Goal: Task Accomplishment & Management: Use online tool/utility

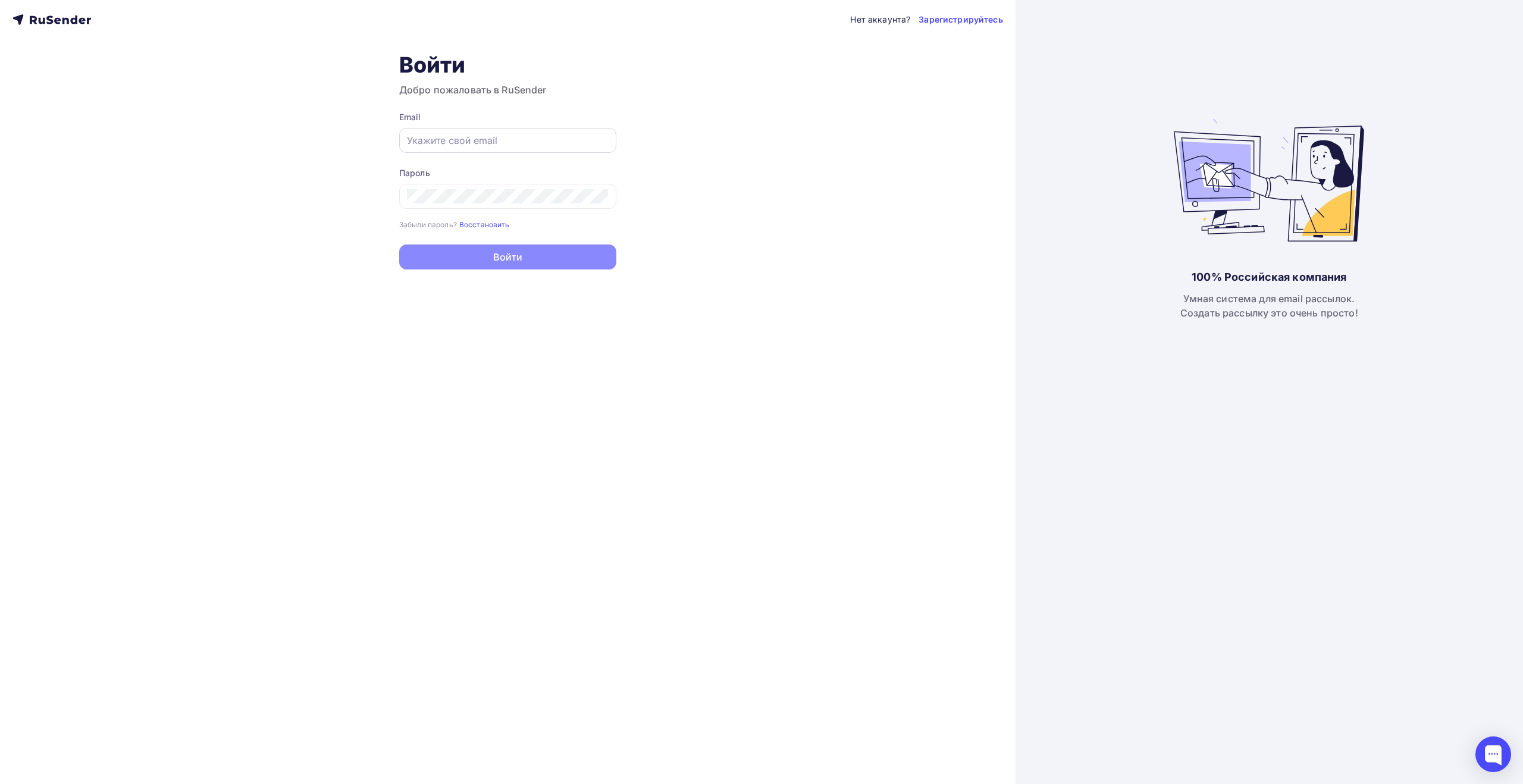
click at [579, 136] on input "text" at bounding box center [508, 140] width 202 height 14
type input "[EMAIL_ADDRESS][DOMAIN_NAME]"
click at [542, 262] on button "Войти" at bounding box center [507, 258] width 217 height 25
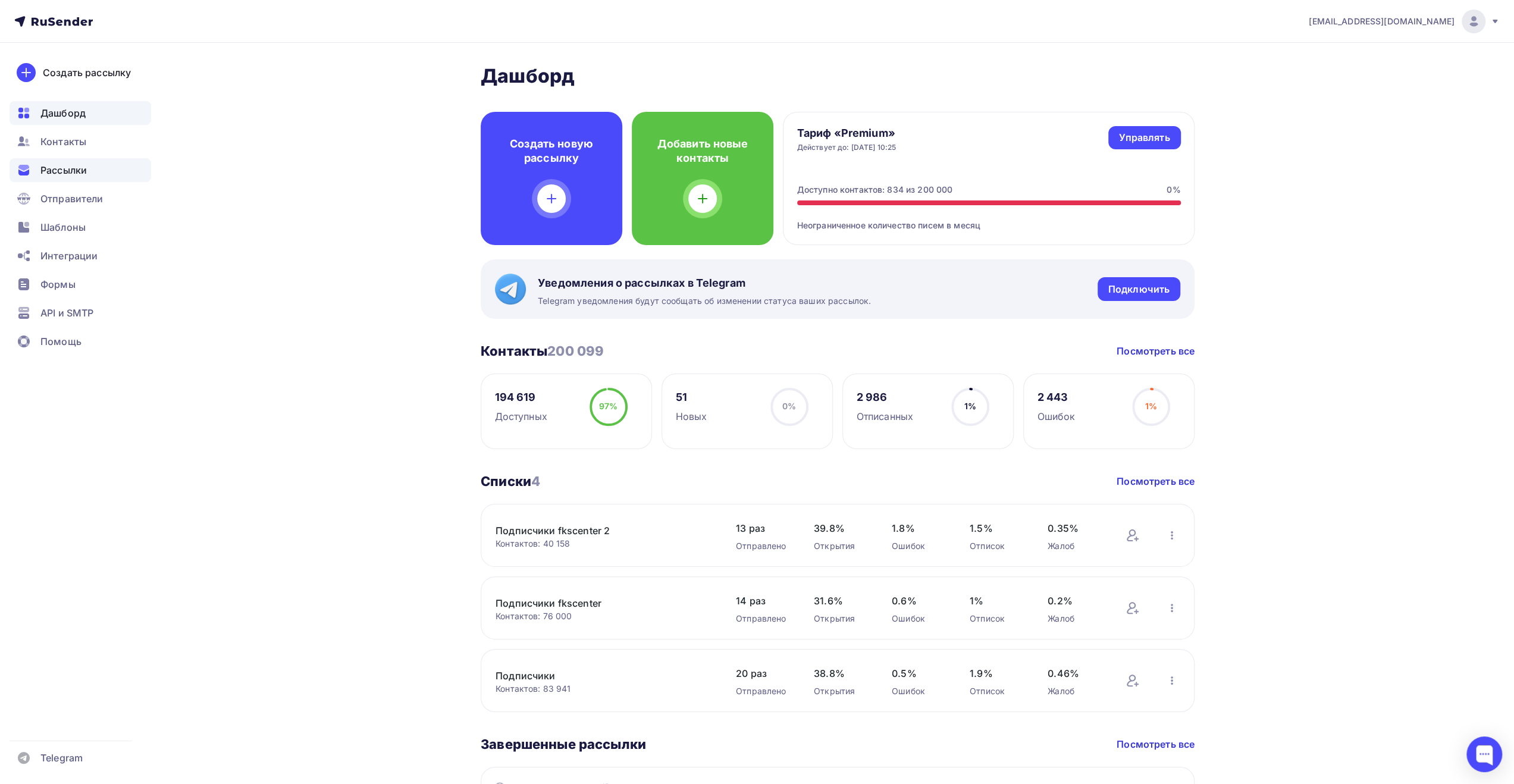
click at [53, 173] on span "Рассылки" at bounding box center [64, 169] width 47 height 14
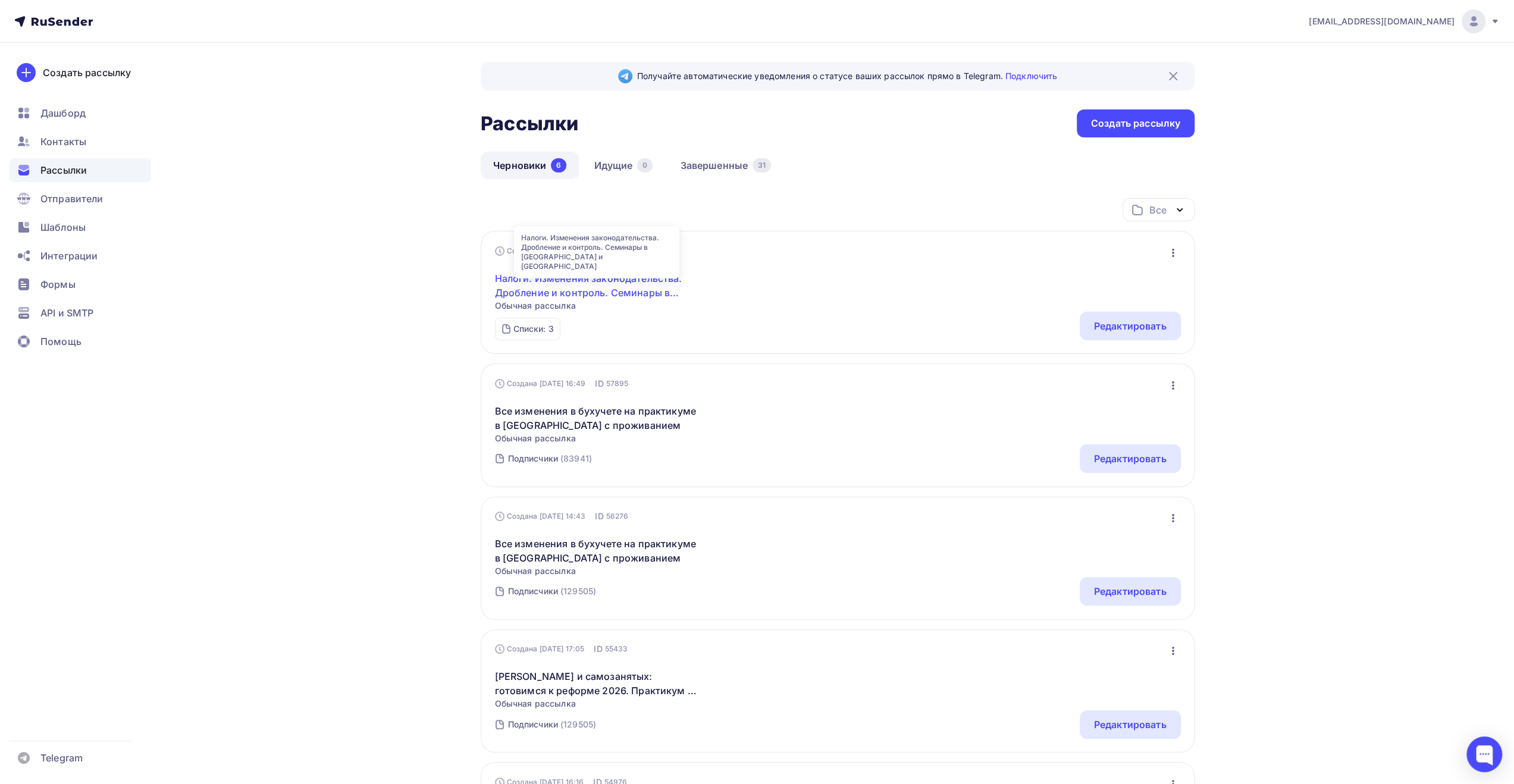
click at [625, 281] on link "Налоги. Изменения законодательства. Дробление и контроль. Семинары в [GEOGRAPHI…" at bounding box center [597, 285] width 204 height 28
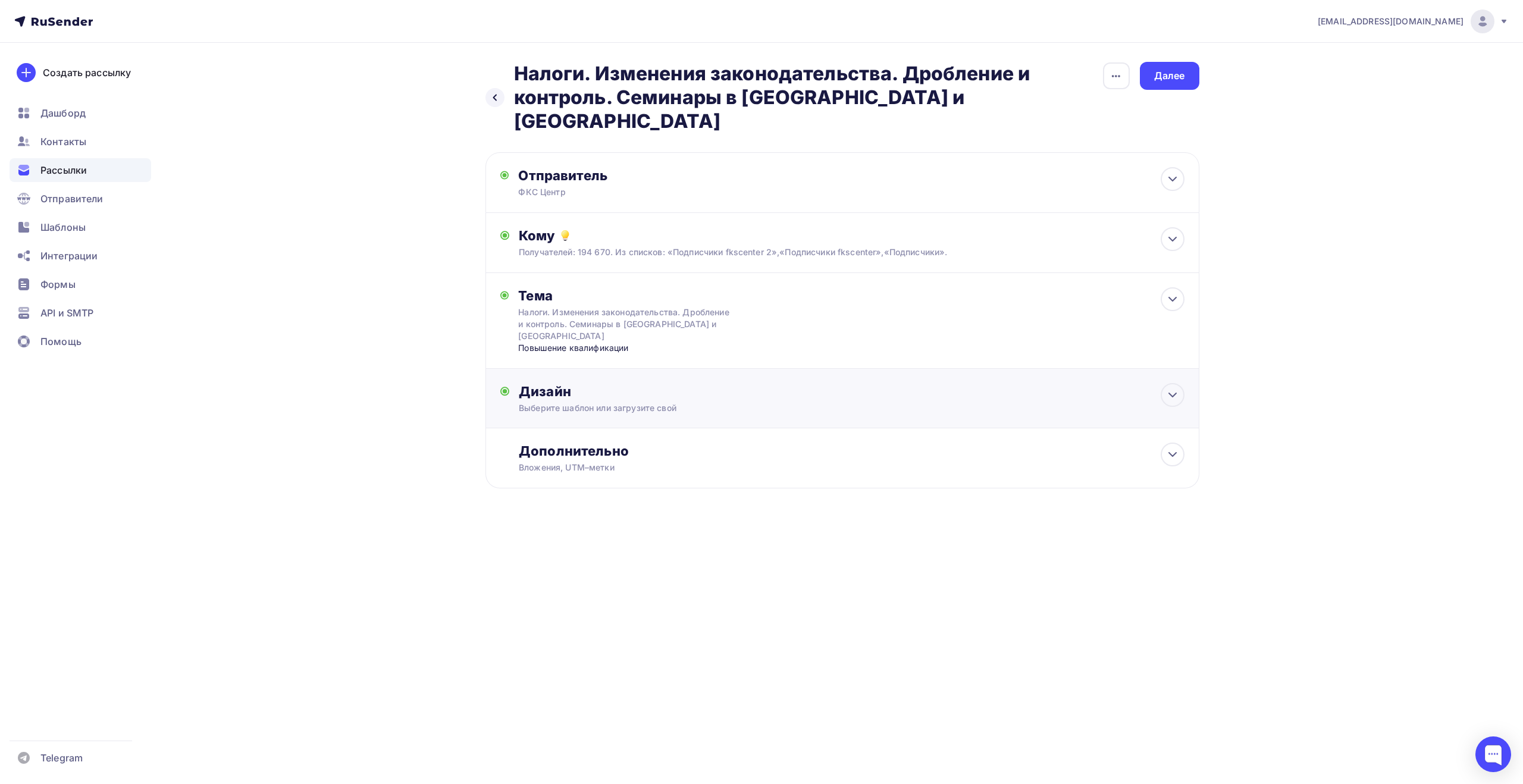
click at [985, 402] on div "Выберите шаблон или загрузите свой" at bounding box center [818, 408] width 599 height 12
click at [1152, 80] on div "Далее" at bounding box center [1170, 76] width 60 height 28
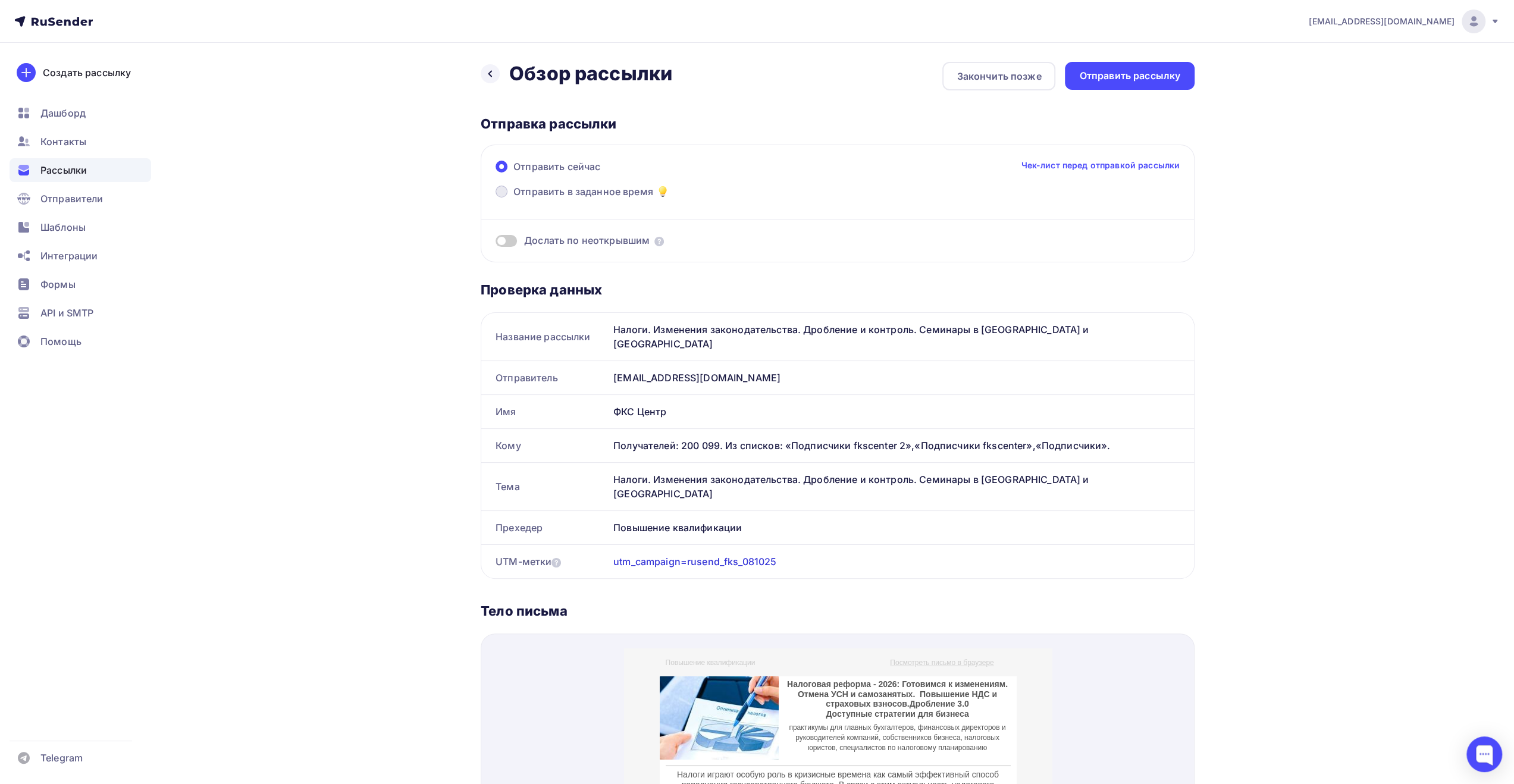
click at [594, 194] on span "Отправить в заданное время" at bounding box center [583, 191] width 140 height 14
click at [514, 198] on input "Отправить в заданное время" at bounding box center [514, 198] width 0 height 0
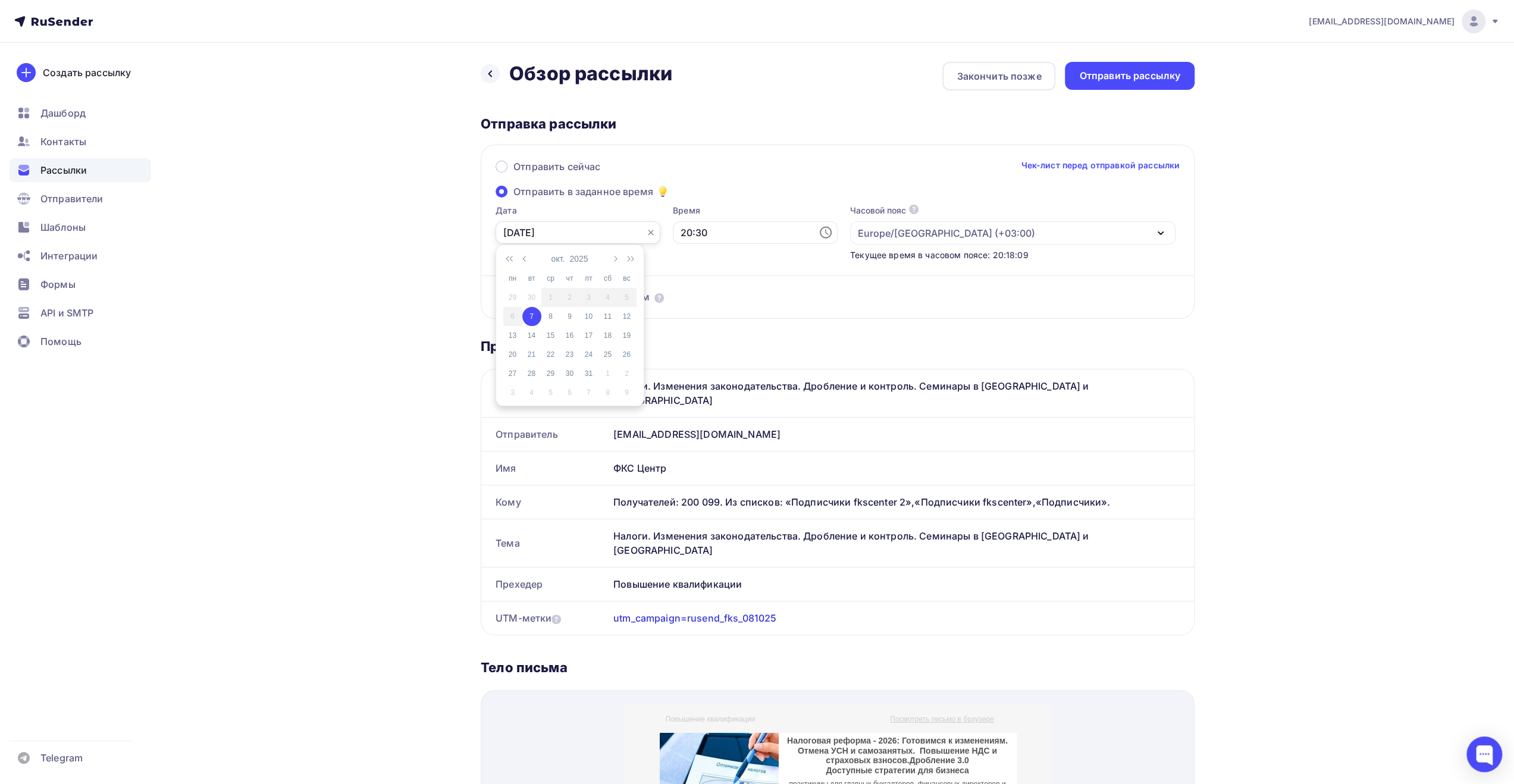
click at [594, 236] on input "[DATE]" at bounding box center [578, 232] width 165 height 22
click at [551, 317] on div "8" at bounding box center [551, 316] width 19 height 11
type input "[DATE]"
click at [687, 233] on input "20:30" at bounding box center [755, 232] width 165 height 22
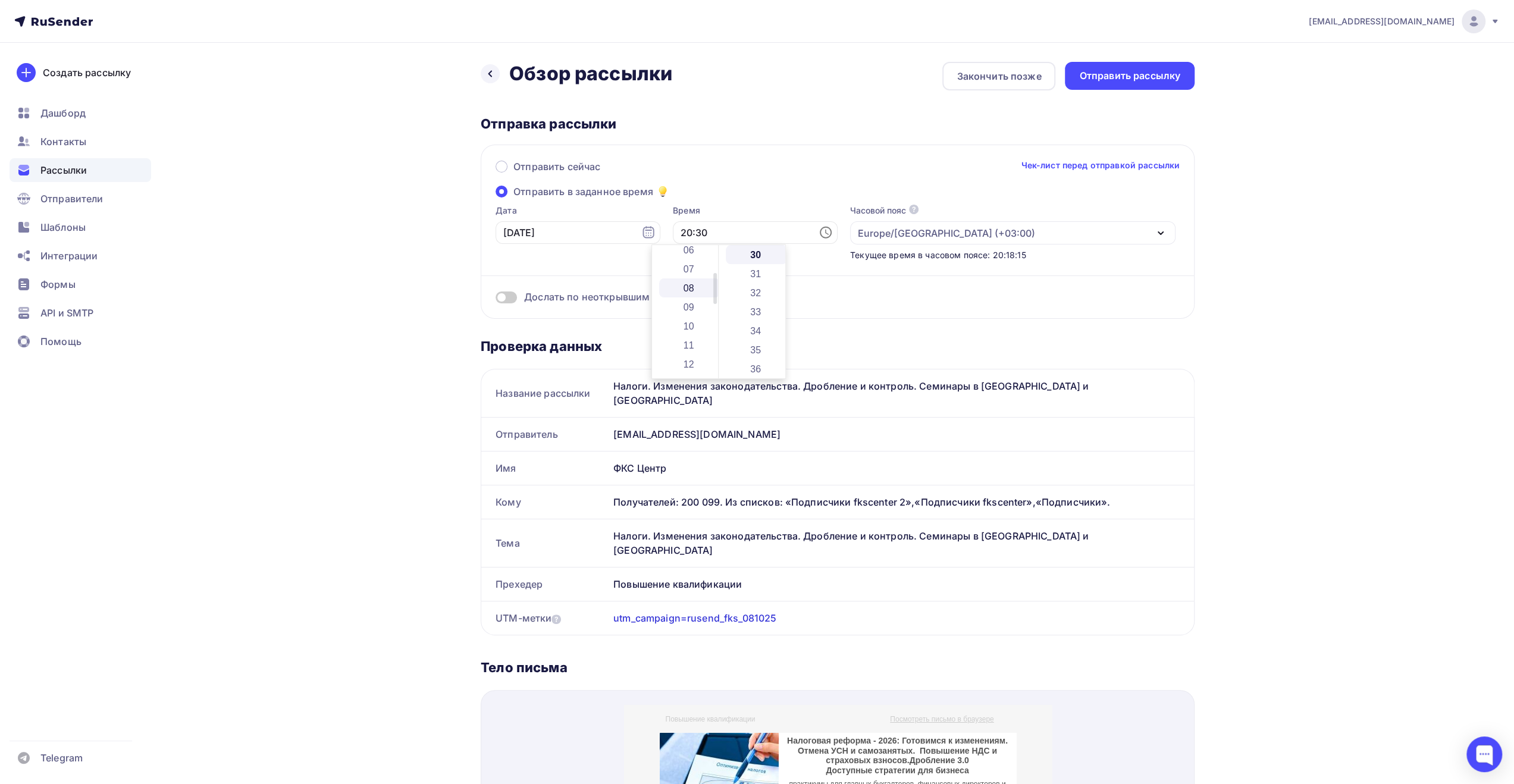
click at [696, 290] on li "08" at bounding box center [690, 287] width 61 height 19
click at [752, 253] on li "00" at bounding box center [756, 254] width 61 height 19
type input "08:00"
click at [829, 282] on div "Дослать по неоткрывшим" at bounding box center [837, 282] width 684 height 43
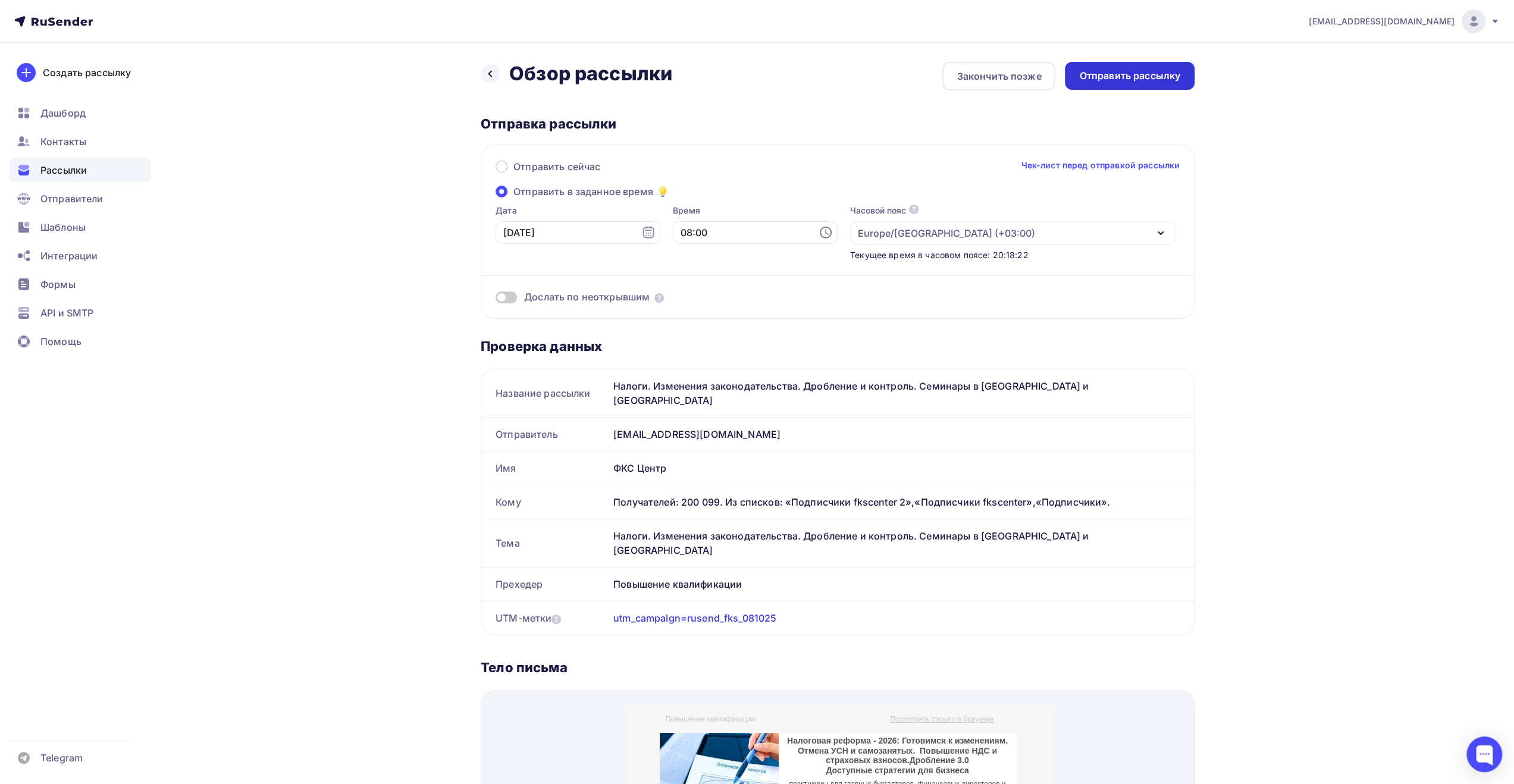
click at [1167, 74] on div "Отправить рассылку" at bounding box center [1130, 76] width 101 height 13
